Goal: Task Accomplishment & Management: Manage account settings

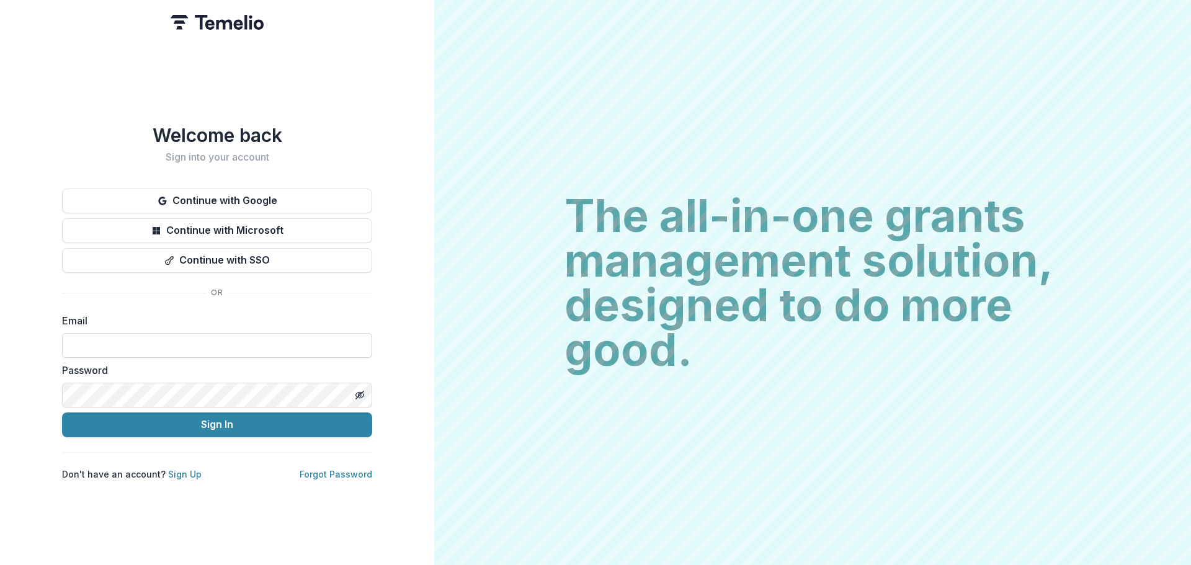
click at [205, 345] on input at bounding box center [217, 345] width 310 height 25
type input "**********"
click at [360, 391] on line "Toggle password visibility" at bounding box center [359, 394] width 7 height 7
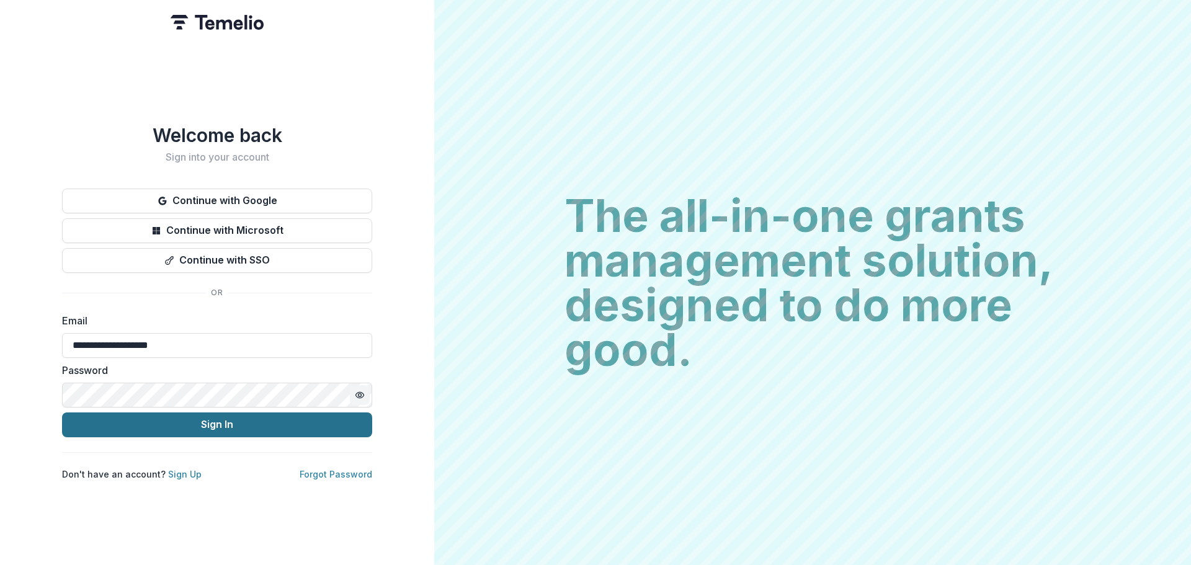
click at [206, 422] on button "Sign In" at bounding box center [217, 425] width 310 height 25
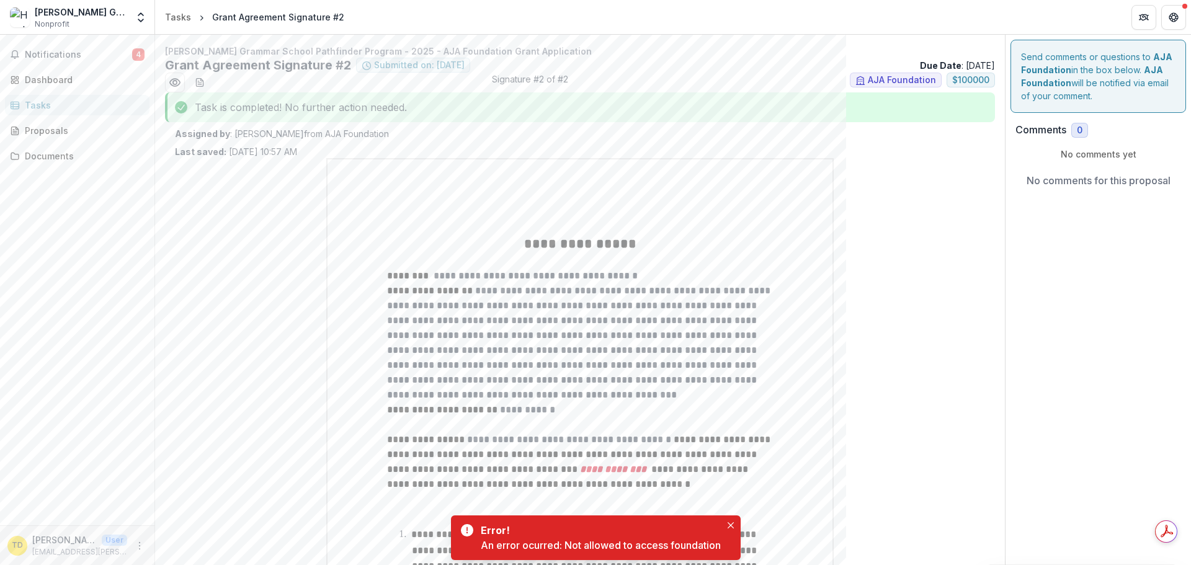
click at [112, 44] on div "Notifications 4 Dashboard Tasks Proposals Documents" at bounding box center [77, 280] width 154 height 491
click at [107, 50] on span "Notifications" at bounding box center [78, 55] width 107 height 11
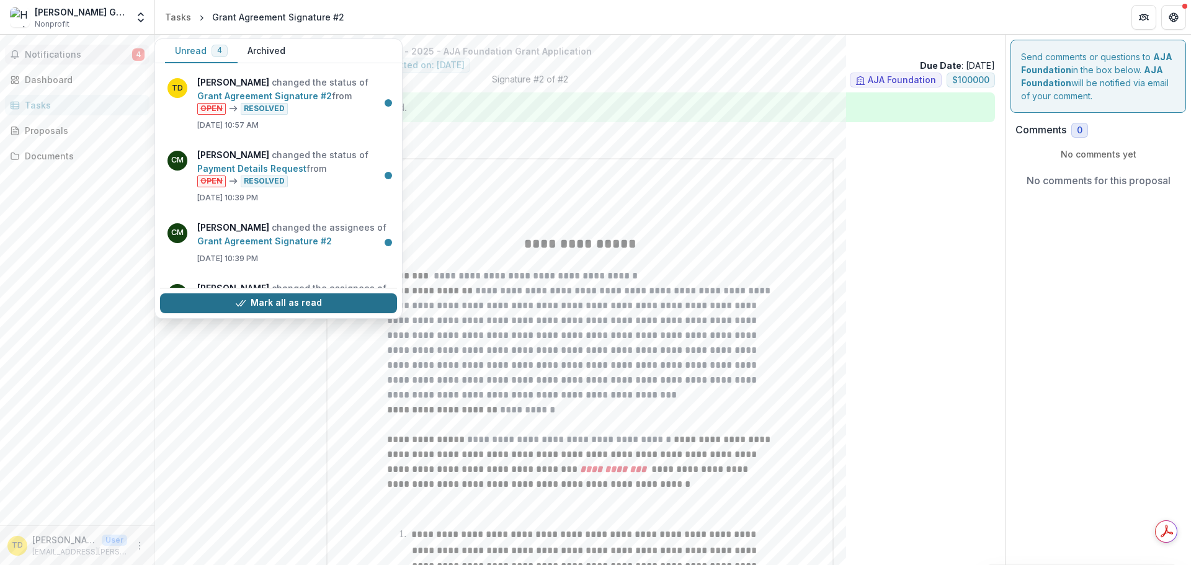
click at [303, 307] on button "Mark all as read" at bounding box center [278, 303] width 237 height 20
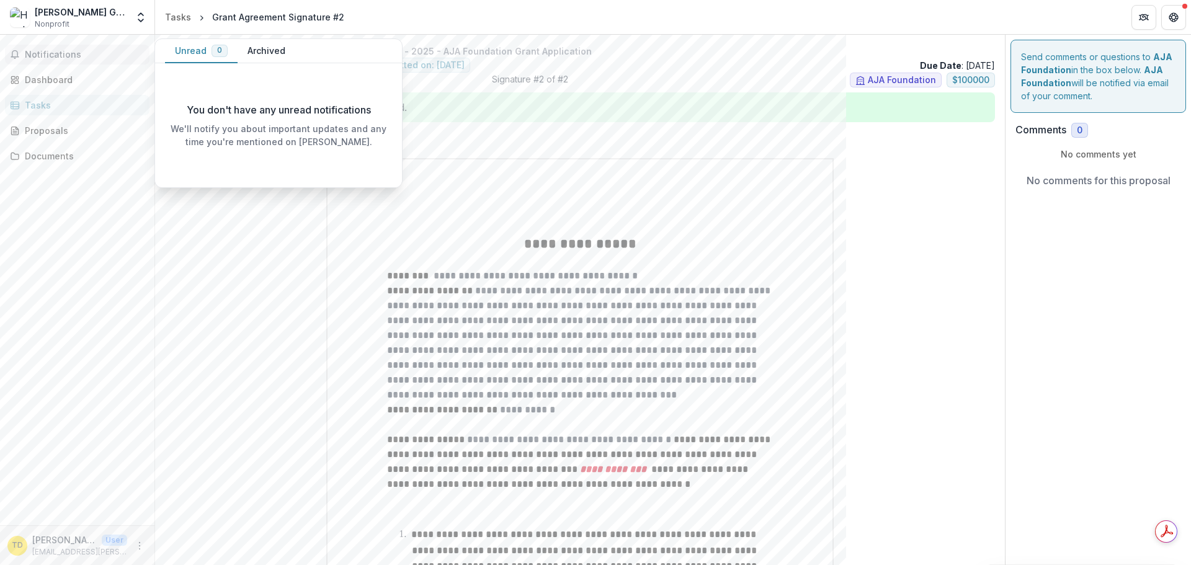
click at [266, 43] on button "Archived" at bounding box center [267, 51] width 58 height 24
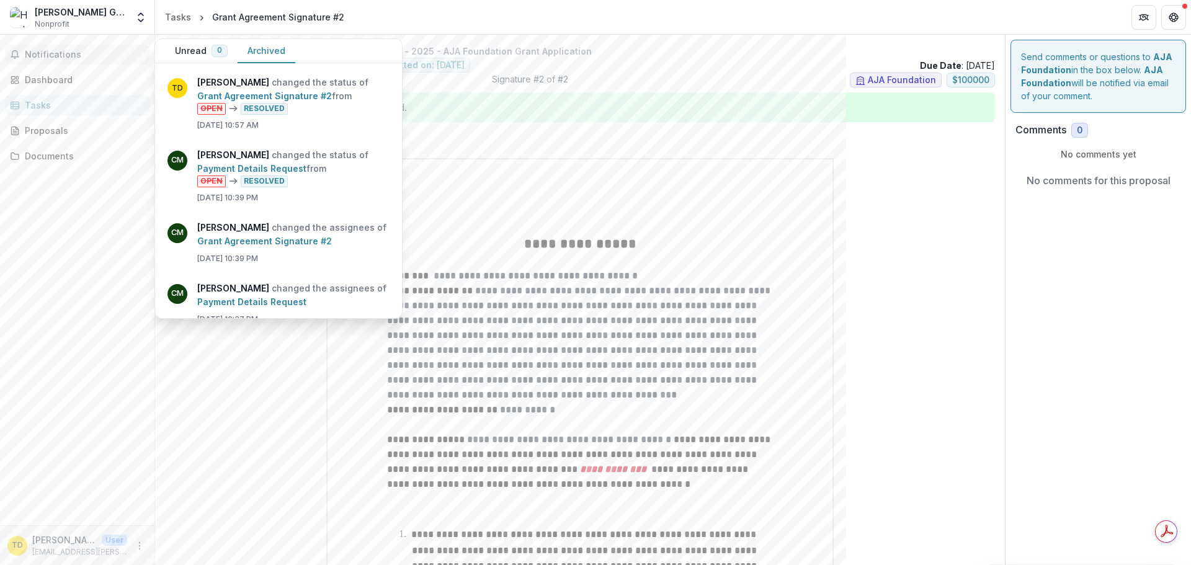
click at [200, 47] on button "Unread 0" at bounding box center [201, 51] width 73 height 24
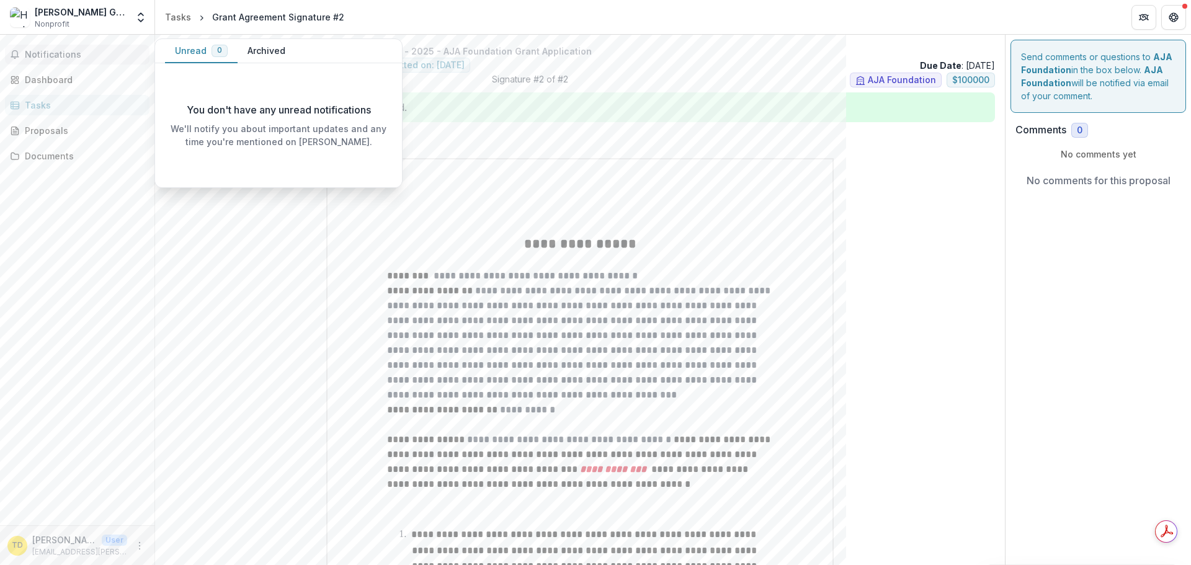
click at [80, 55] on span "Notifications" at bounding box center [85, 55] width 120 height 11
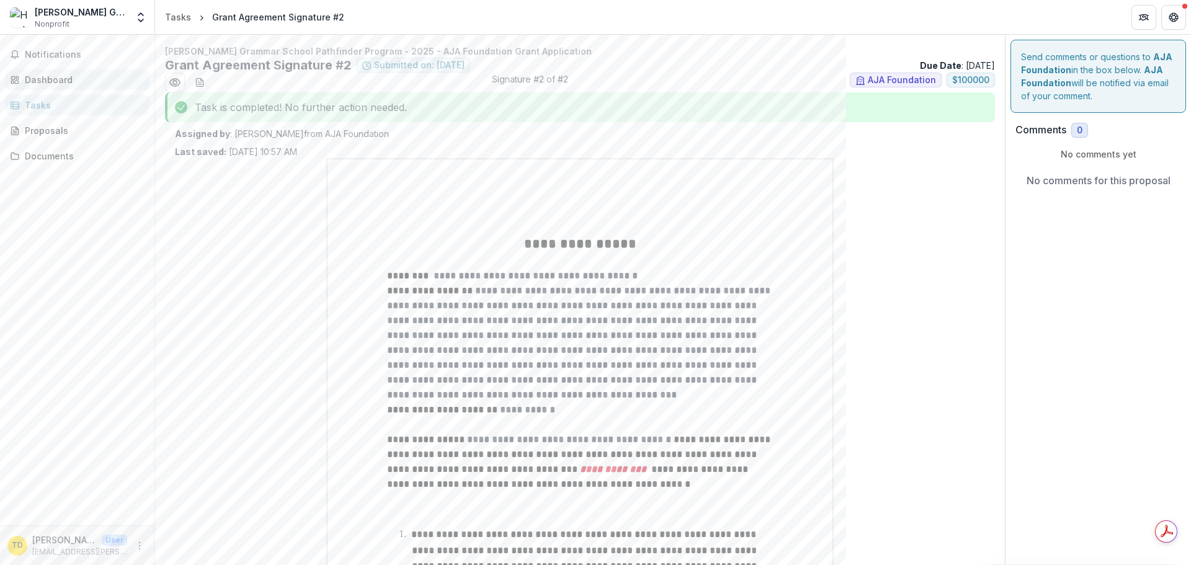
click at [79, 78] on div "Dashboard" at bounding box center [82, 79] width 115 height 13
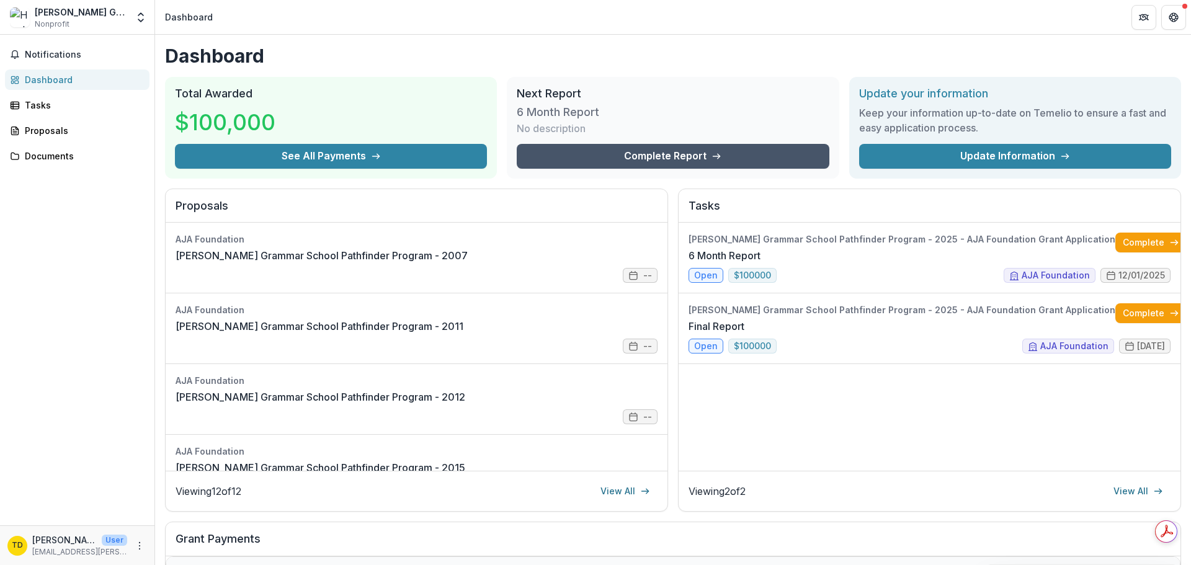
click at [657, 156] on link "Complete Report" at bounding box center [673, 156] width 312 height 25
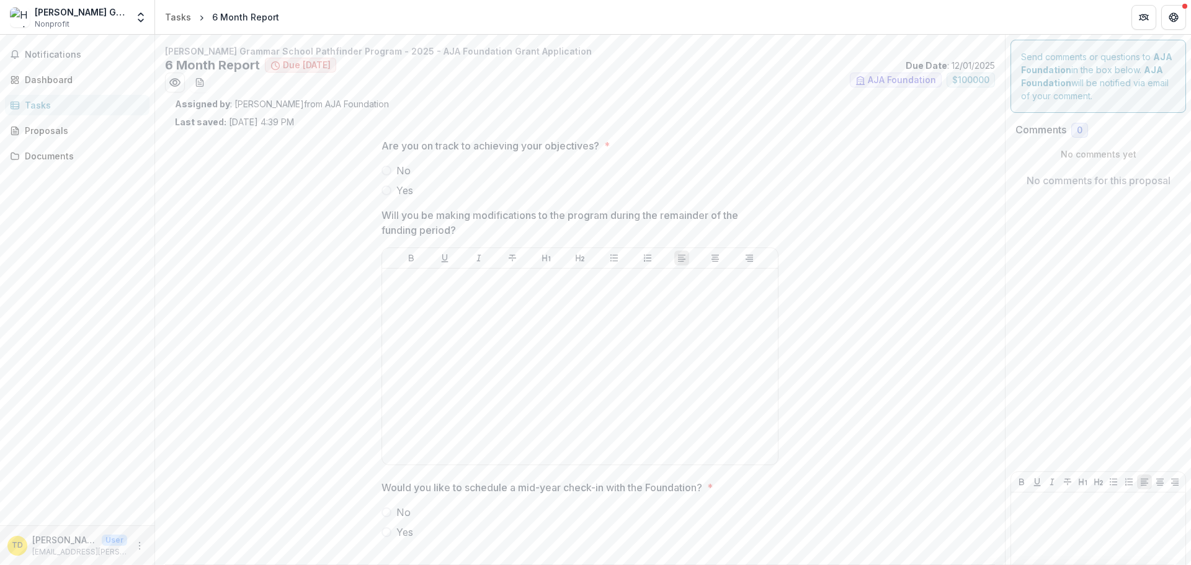
click at [53, 107] on div "Tasks" at bounding box center [82, 105] width 115 height 13
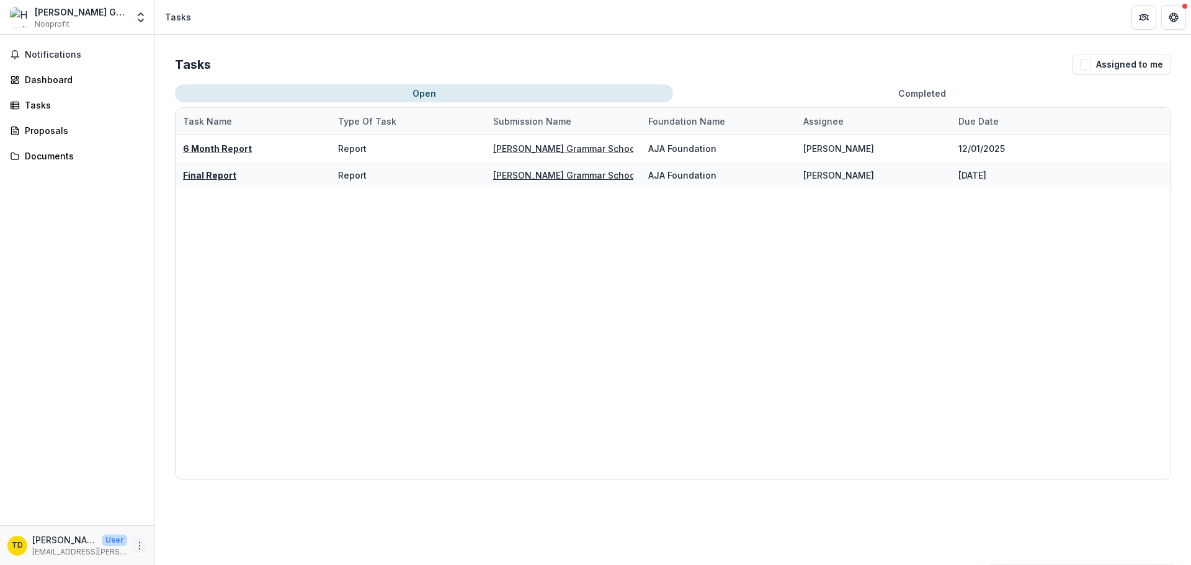
click at [138, 545] on icon "More" at bounding box center [140, 546] width 10 height 10
click at [1119, 66] on button "Assigned to me" at bounding box center [1121, 65] width 99 height 20
click at [1146, 17] on icon "Partners" at bounding box center [1144, 17] width 10 height 10
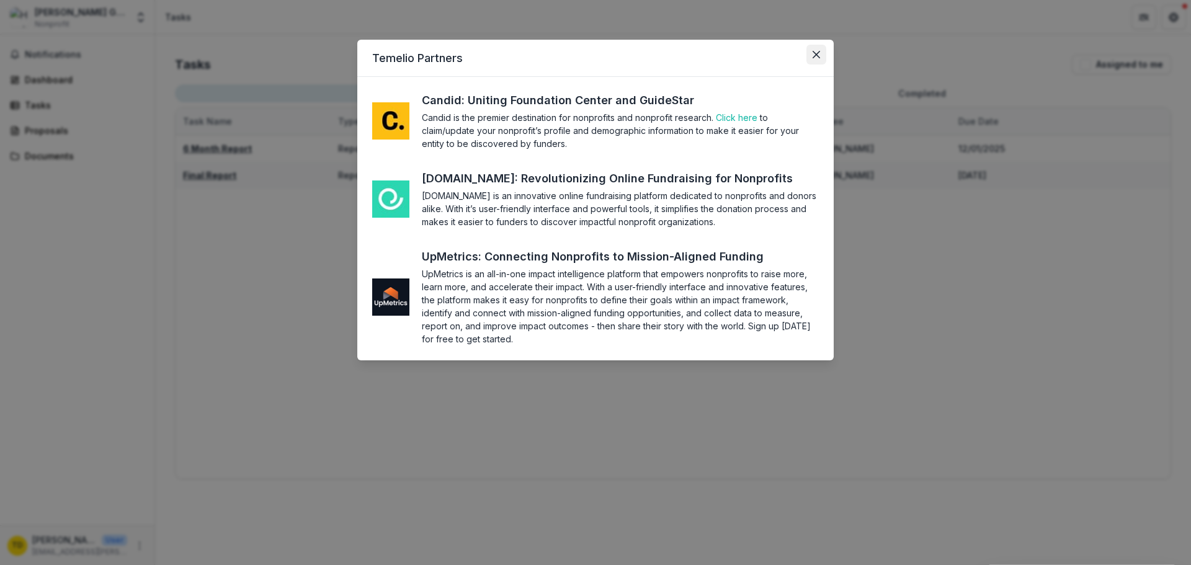
click at [813, 55] on icon "Close" at bounding box center [816, 54] width 7 height 7
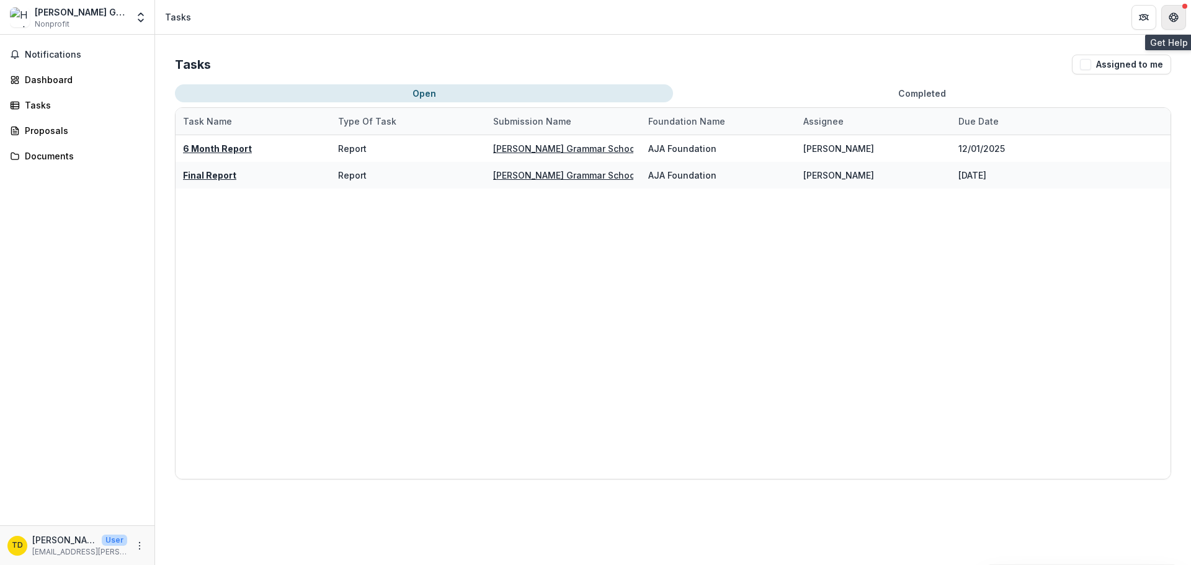
click at [1167, 16] on button "Get Help" at bounding box center [1173, 17] width 25 height 25
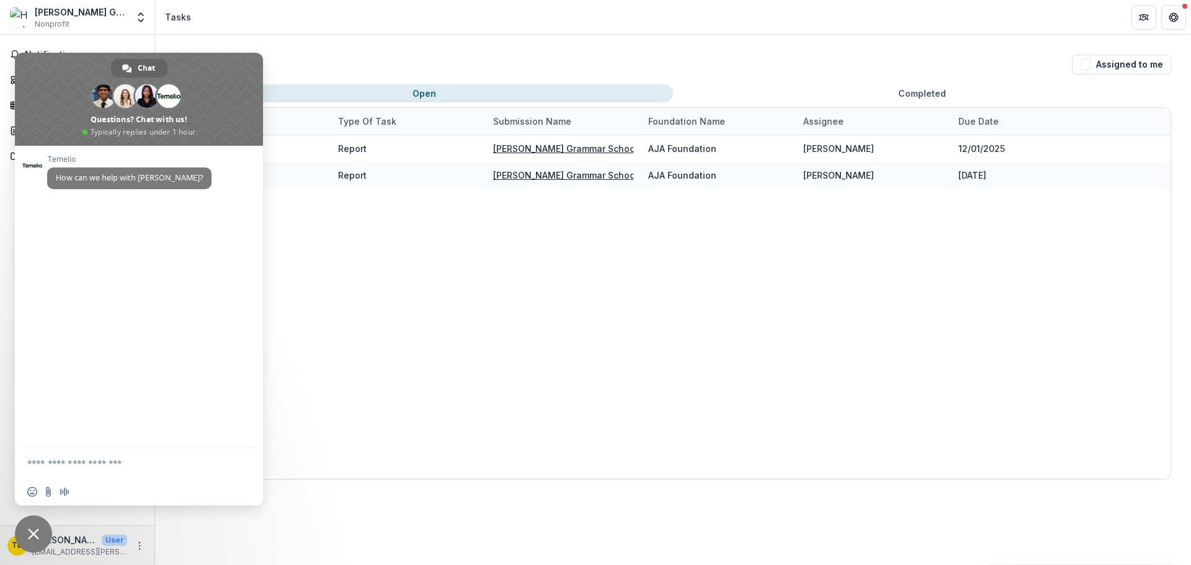
click at [337, 54] on div "Tasks Assigned to me Open Completed Task Name Type of Task Submission Name Foun…" at bounding box center [673, 267] width 1036 height 465
click at [706, 267] on div "6 Month Report Report [PERSON_NAME] Grammar School Pathfinder Program - 2025 - …" at bounding box center [673, 307] width 995 height 344
click at [35, 527] on span "Close chat" at bounding box center [33, 534] width 37 height 37
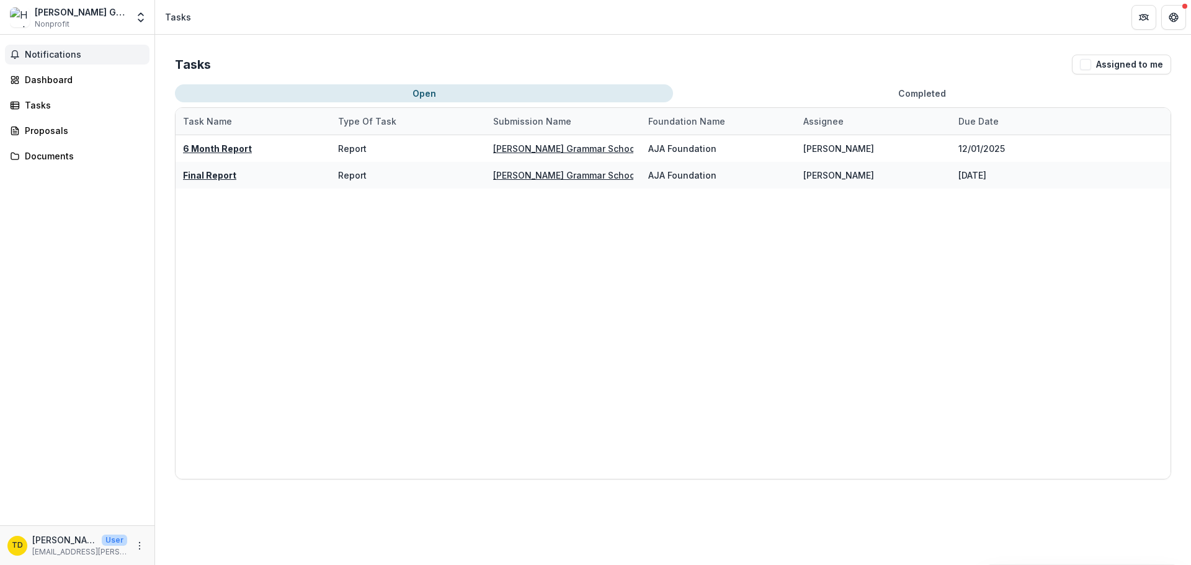
click at [48, 50] on span "Notifications" at bounding box center [85, 55] width 120 height 11
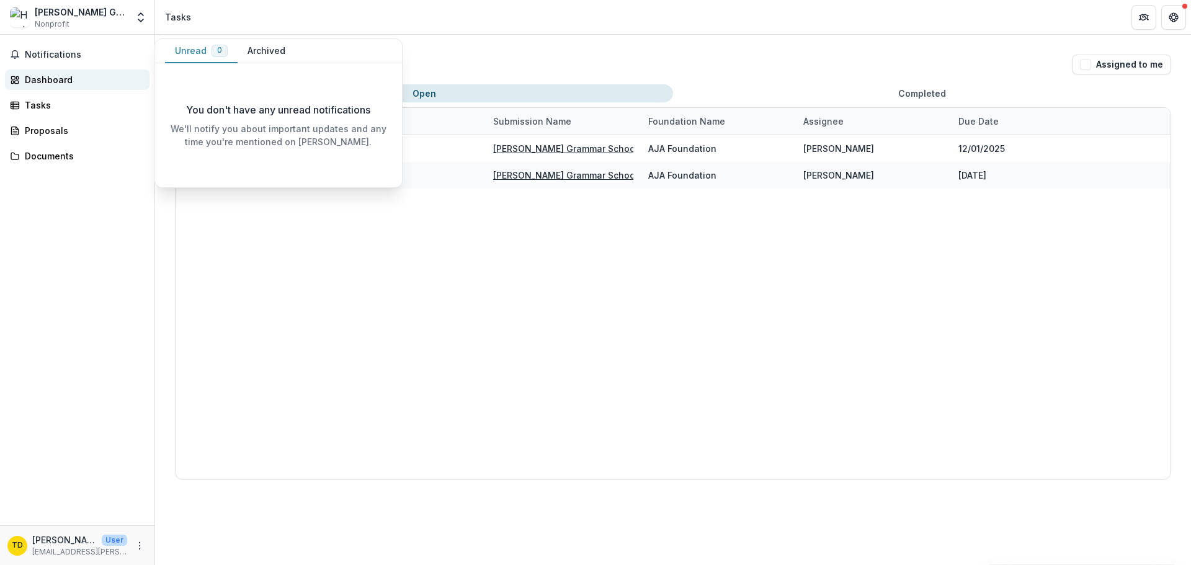
click at [106, 77] on div "Dashboard" at bounding box center [82, 79] width 115 height 13
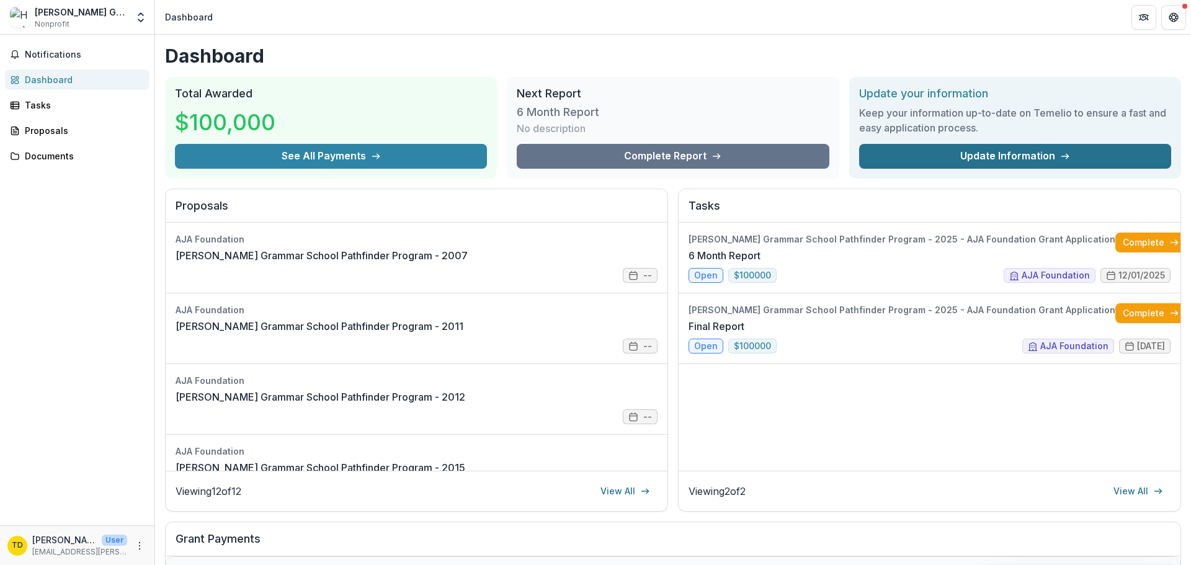
click at [1075, 161] on link "Update Information" at bounding box center [1015, 156] width 312 height 25
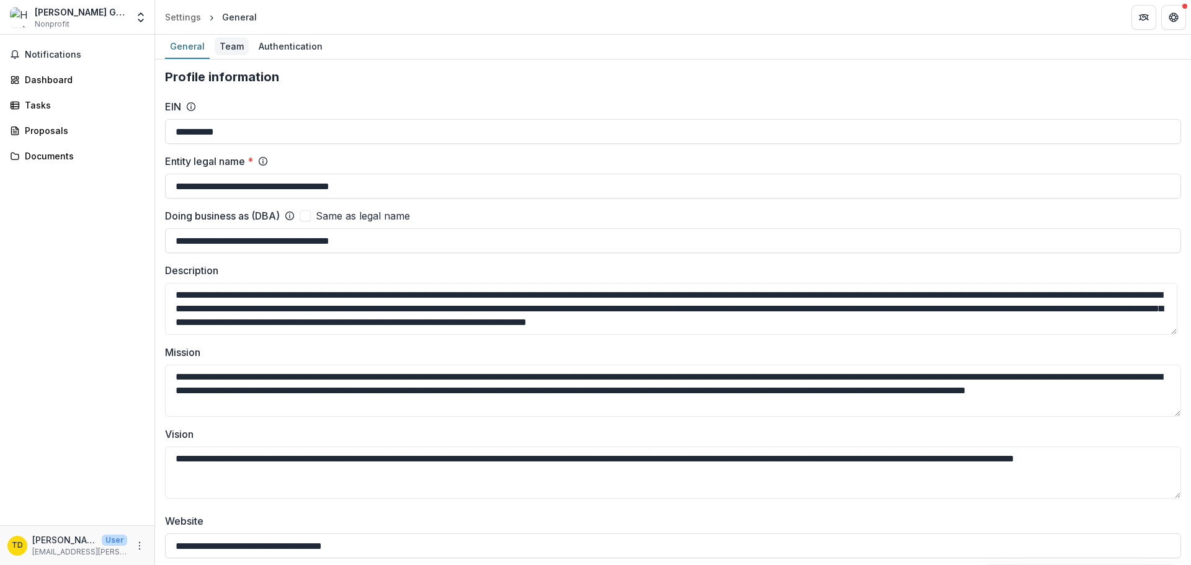
click at [243, 47] on div "Team" at bounding box center [232, 46] width 34 height 18
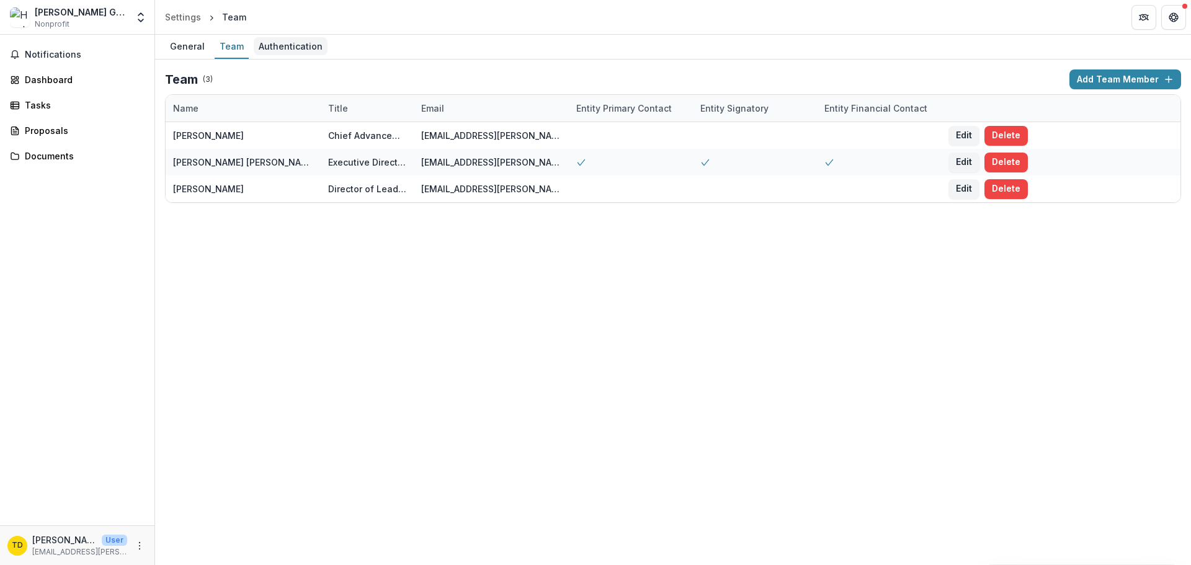
click at [279, 41] on div "Authentication" at bounding box center [291, 46] width 74 height 18
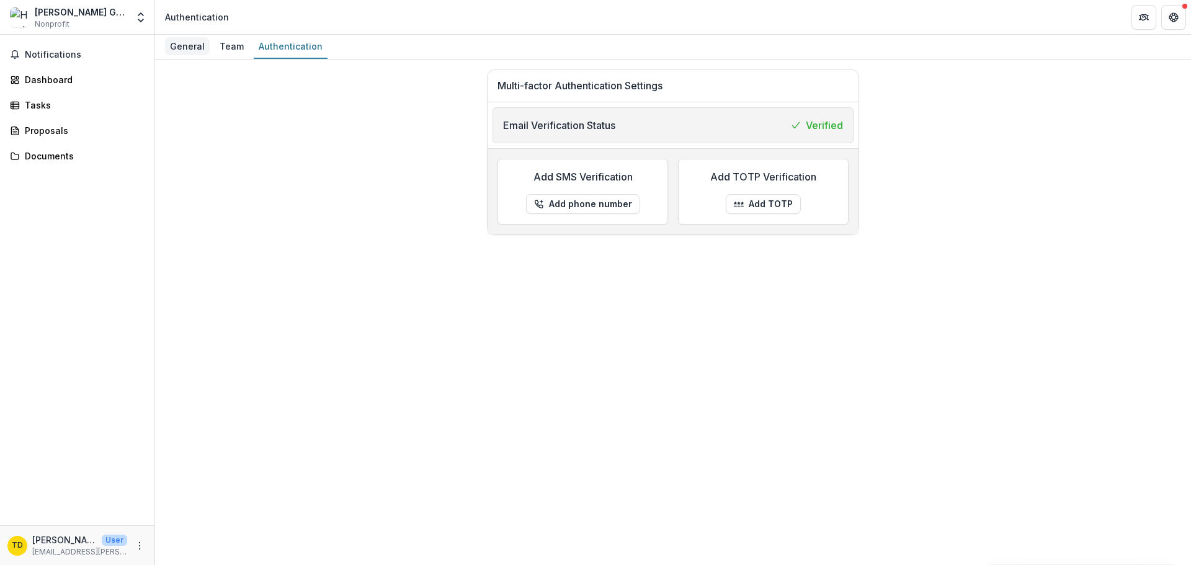
click at [198, 50] on div "General" at bounding box center [187, 46] width 45 height 18
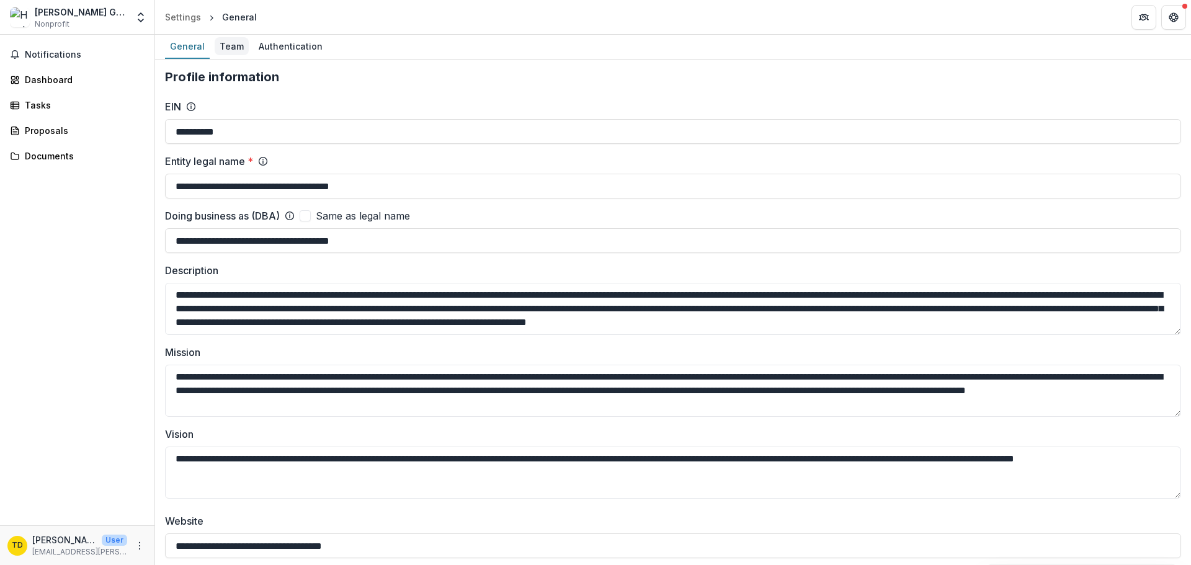
click at [221, 47] on div "Team" at bounding box center [232, 46] width 34 height 18
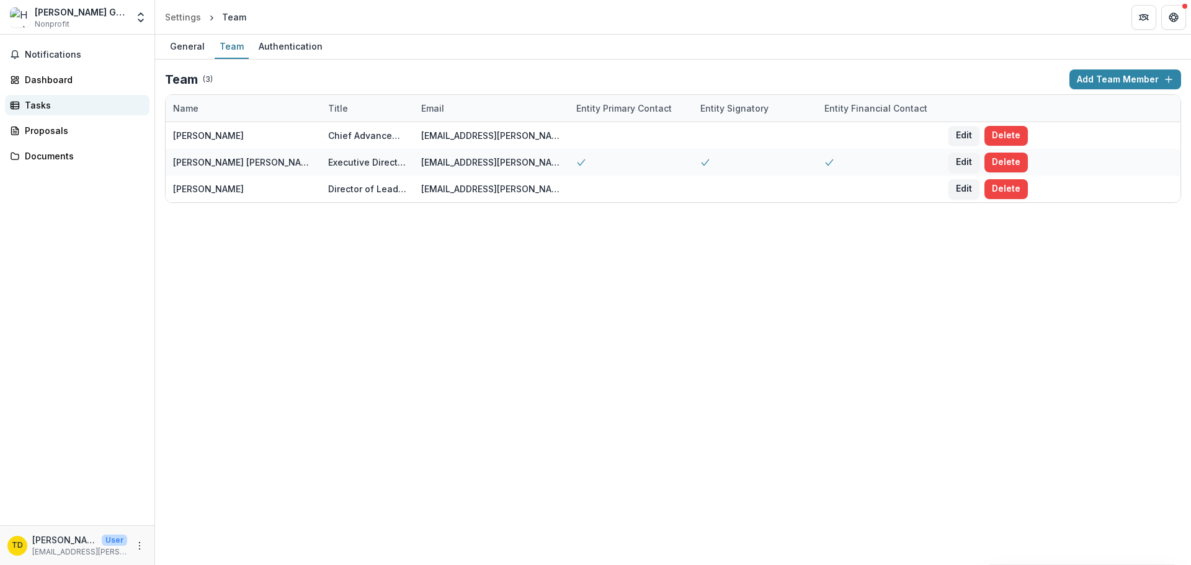
click at [51, 105] on div "Tasks" at bounding box center [82, 105] width 115 height 13
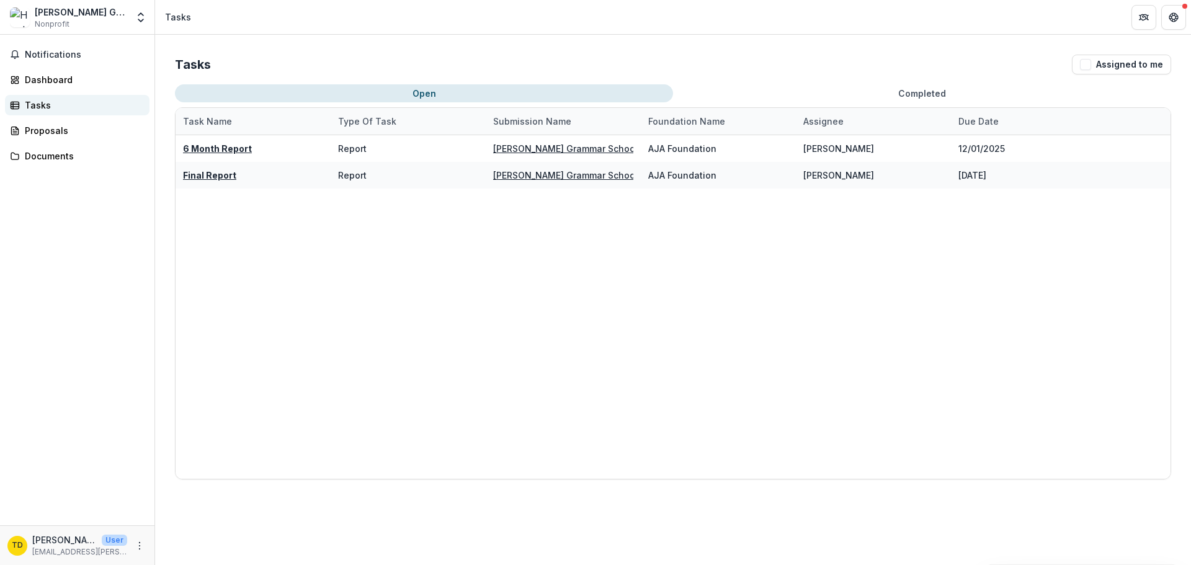
click at [59, 96] on link "Tasks" at bounding box center [77, 105] width 145 height 20
click at [58, 80] on div "Dashboard" at bounding box center [82, 79] width 115 height 13
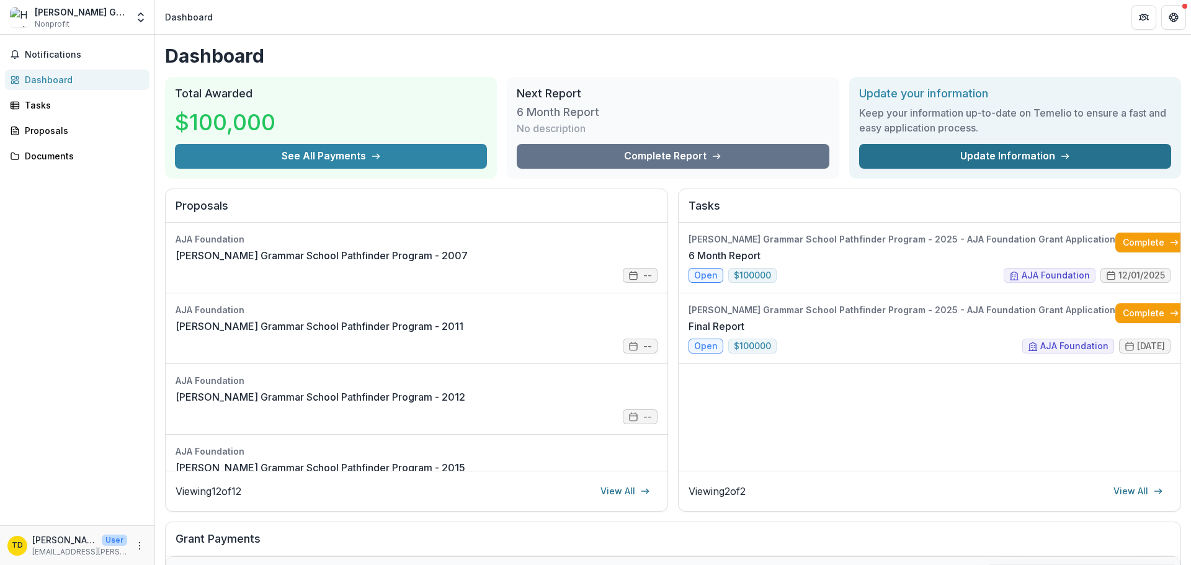
click at [955, 156] on link "Update Information" at bounding box center [1015, 156] width 312 height 25
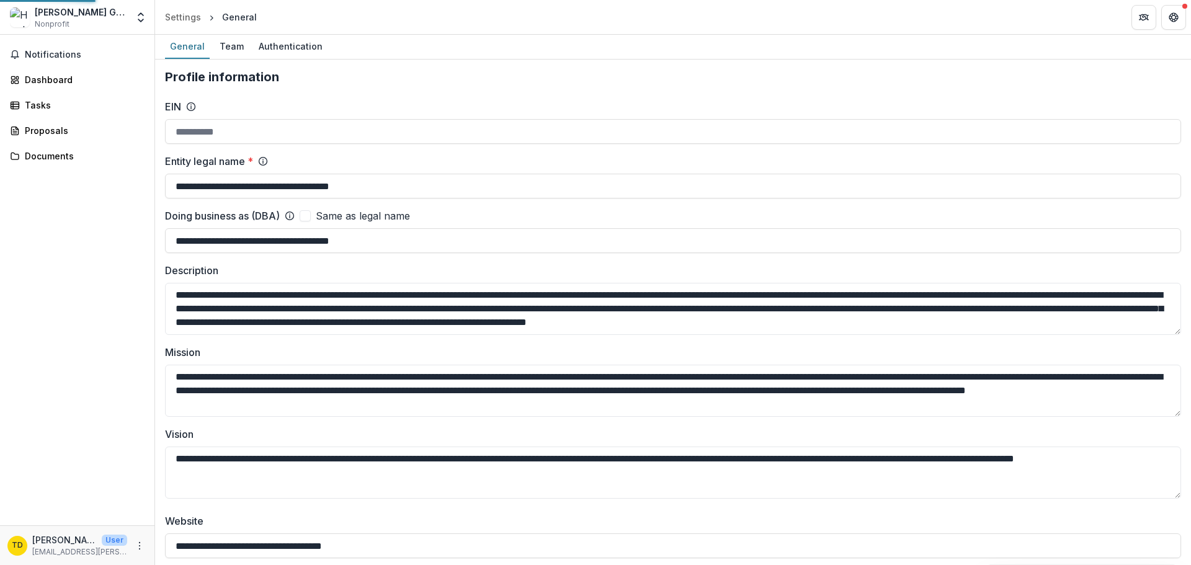
type input "**********"
click at [226, 44] on div "Team" at bounding box center [232, 46] width 34 height 18
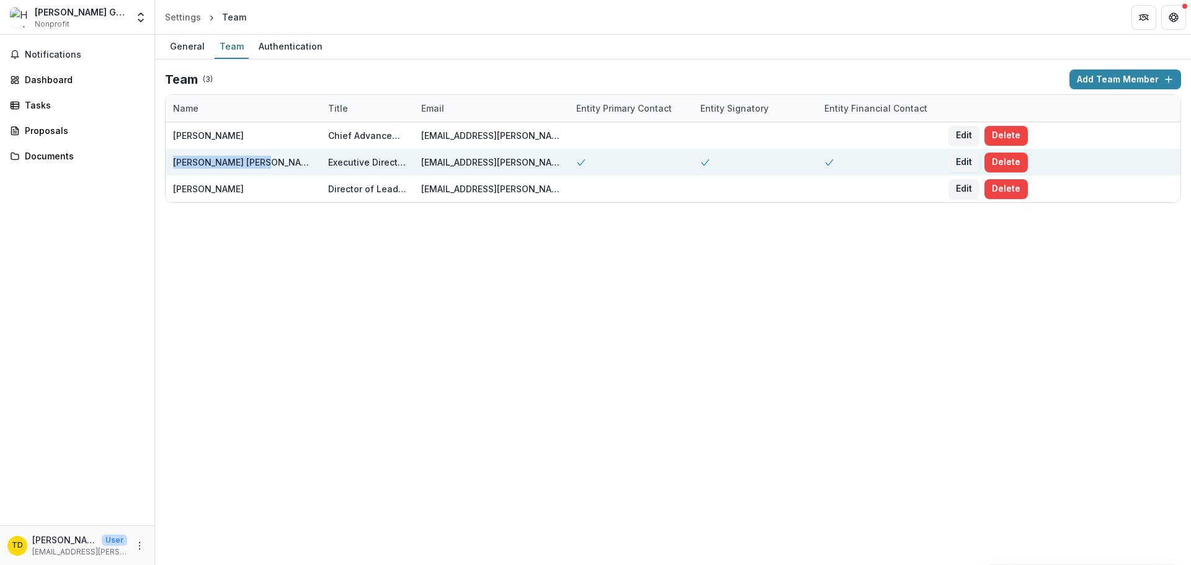
drag, startPoint x: 301, startPoint y: 166, endPoint x: 172, endPoint y: 160, distance: 129.2
click at [172, 160] on div "[PERSON_NAME] [PERSON_NAME]" at bounding box center [243, 162] width 155 height 27
copy div "[PERSON_NAME] [PERSON_NAME]"
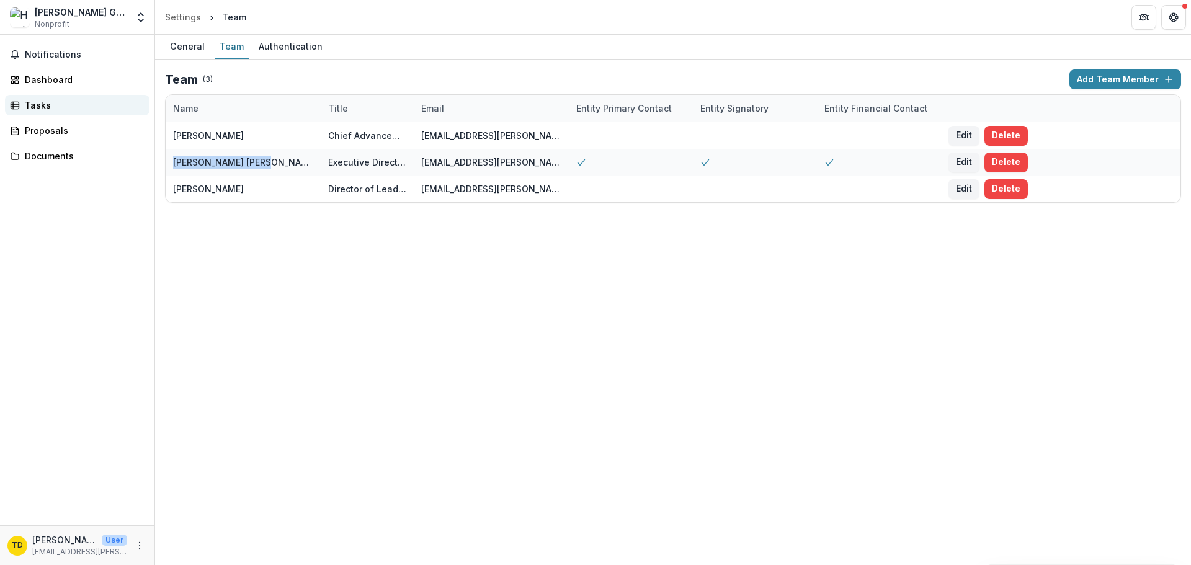
click at [42, 96] on link "Tasks" at bounding box center [77, 105] width 145 height 20
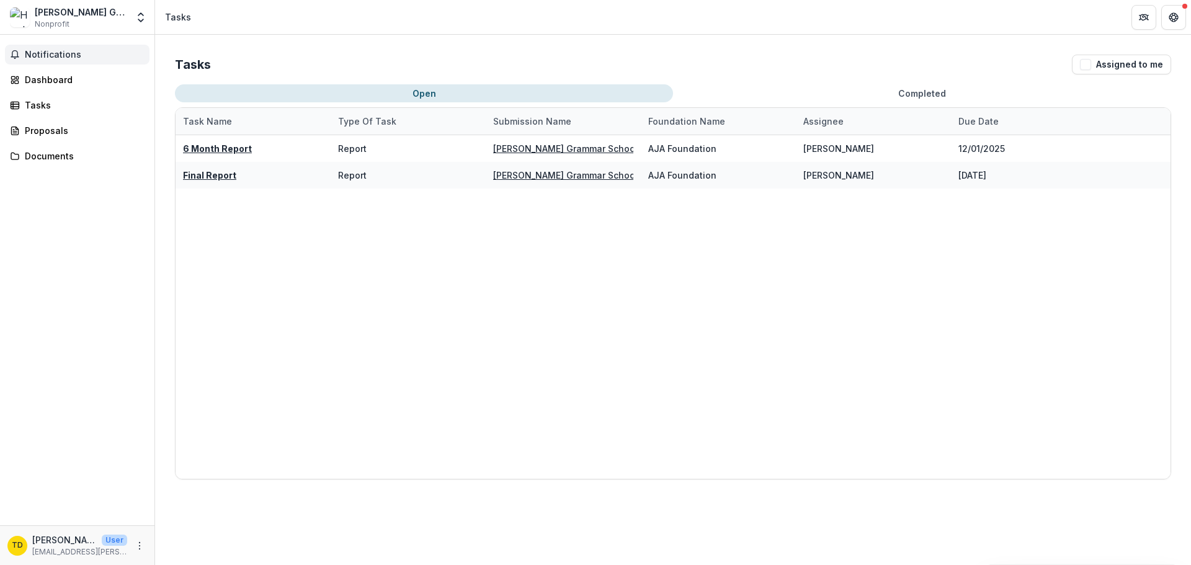
click at [78, 54] on span "Notifications" at bounding box center [85, 55] width 120 height 11
click at [674, 318] on div "6 Month Report Report [PERSON_NAME] Grammar School Pathfinder Program - 2025 - …" at bounding box center [673, 307] width 995 height 344
